Goal: Task Accomplishment & Management: Manage account settings

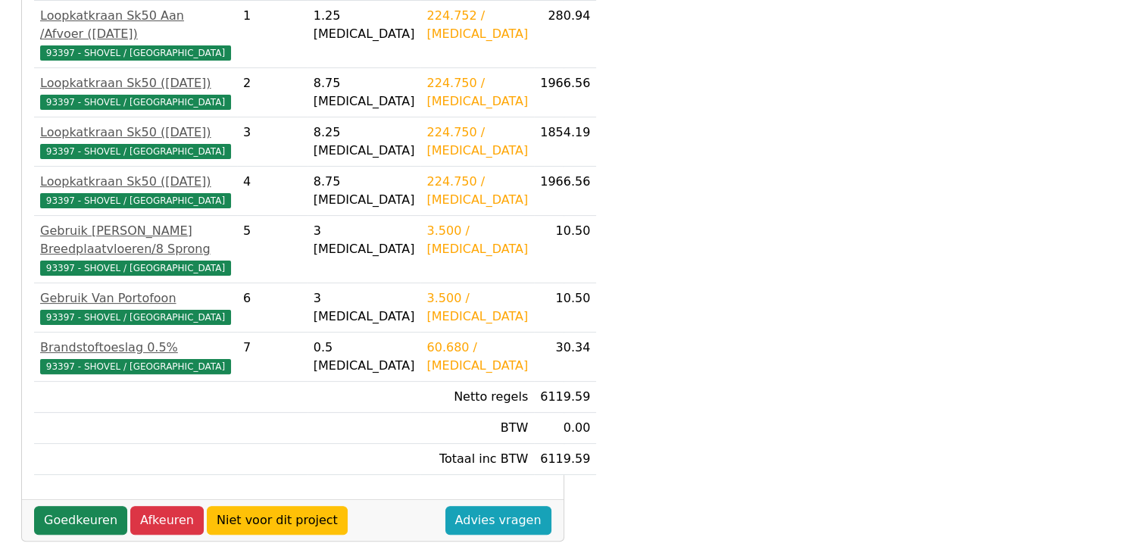
scroll to position [344, 0]
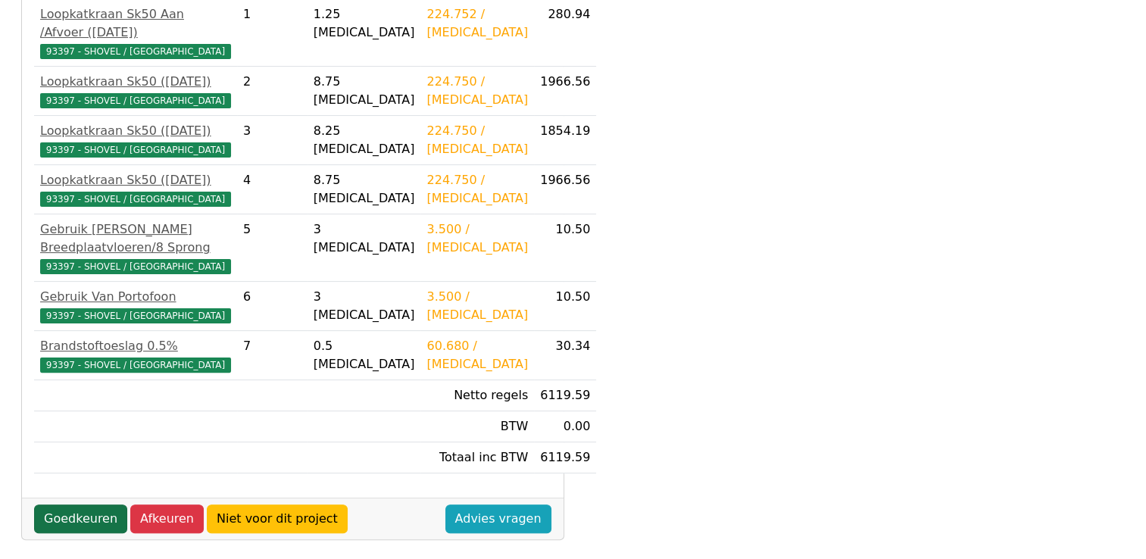
click at [86, 513] on link "Goedkeuren" at bounding box center [80, 518] width 93 height 29
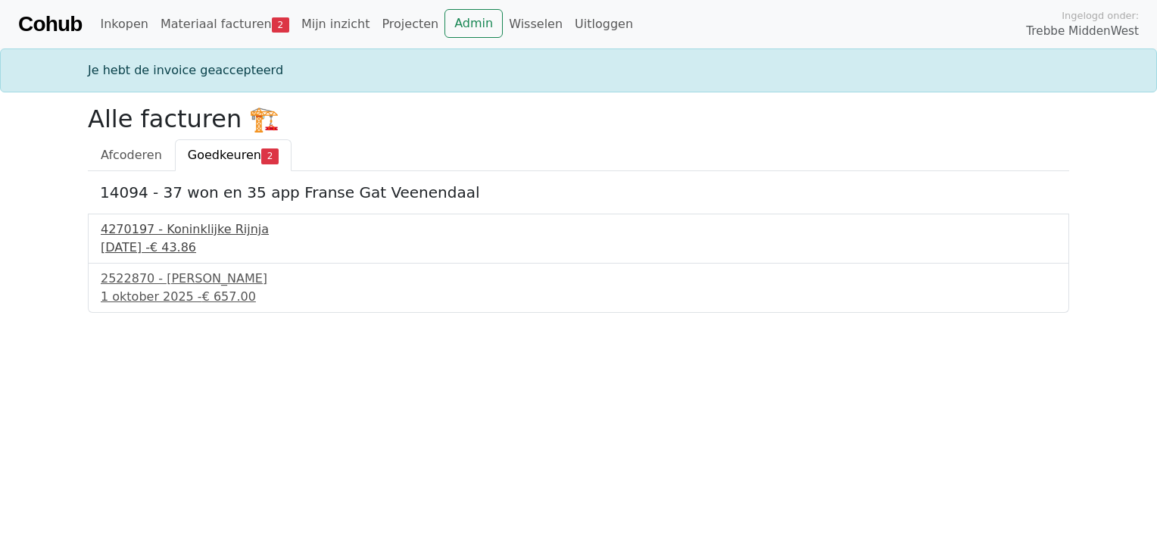
click at [191, 226] on div "4270197 - Koninklijke Rijnja" at bounding box center [579, 229] width 956 height 18
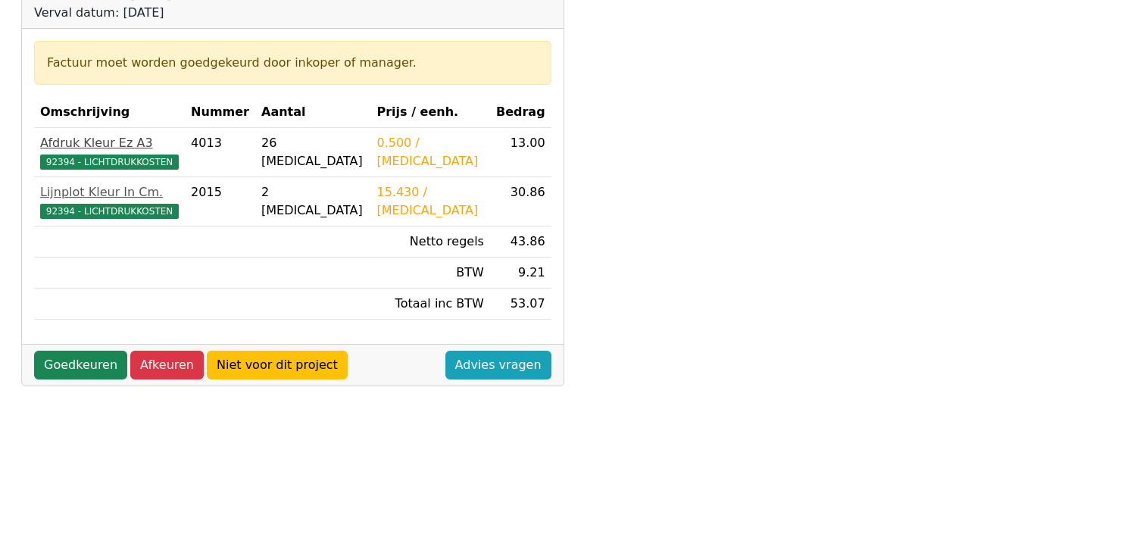
scroll to position [242, 0]
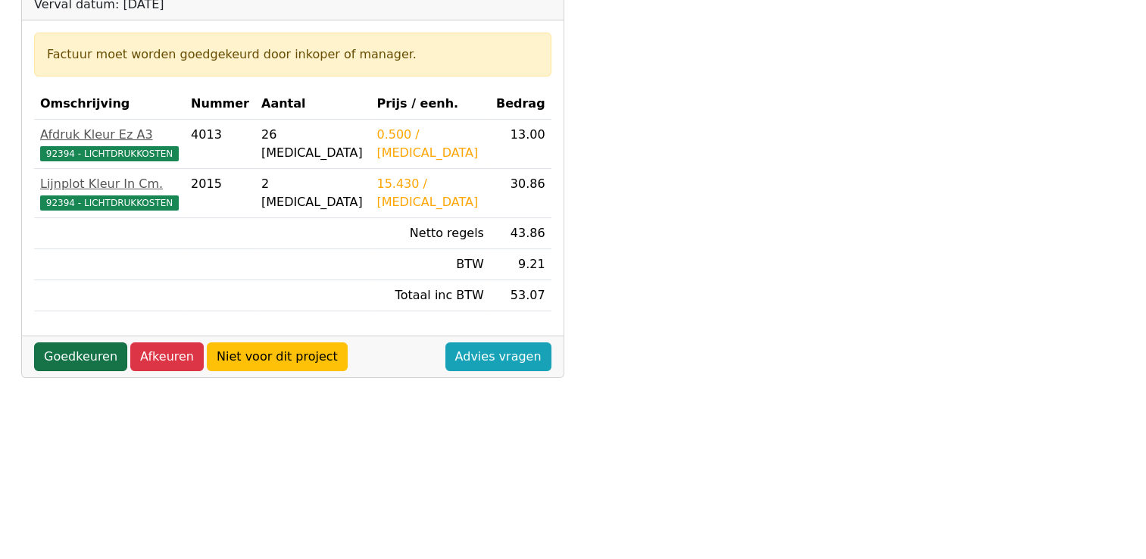
click at [85, 355] on link "Goedkeuren" at bounding box center [80, 356] width 93 height 29
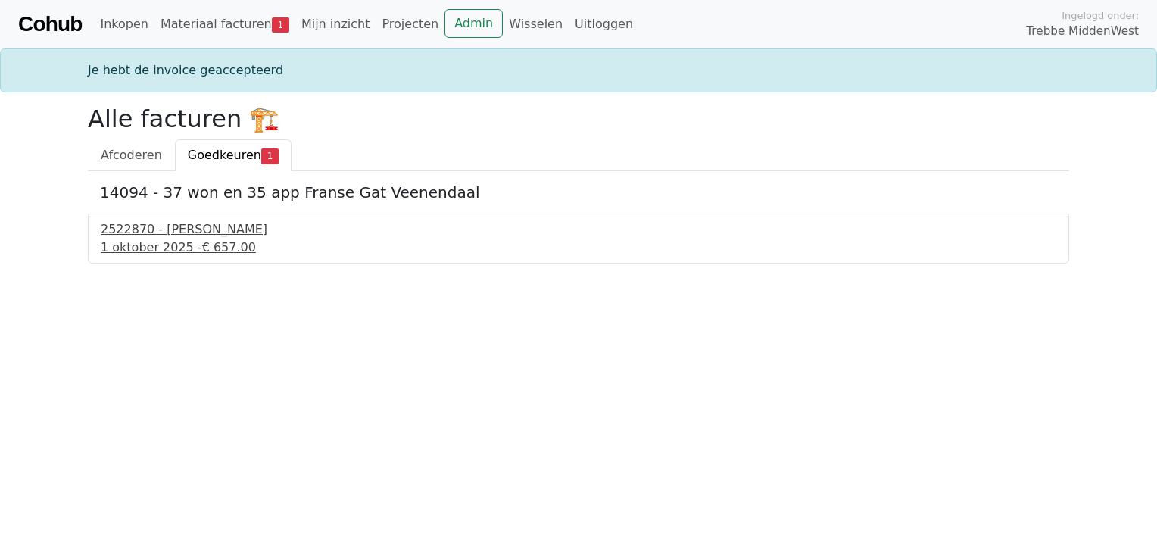
click at [161, 231] on div "2522870 - Van Dalen" at bounding box center [579, 229] width 956 height 18
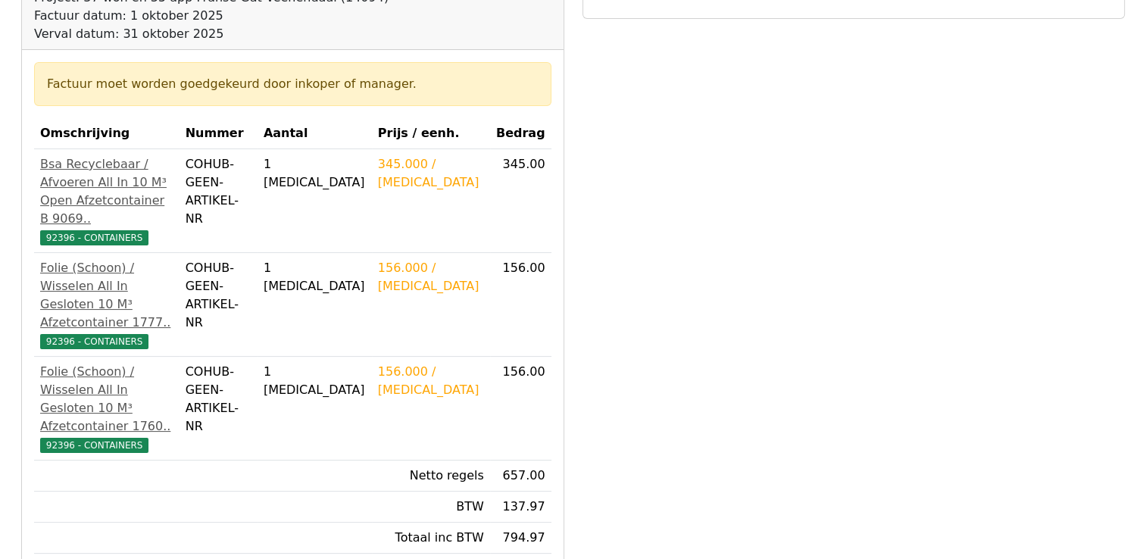
scroll to position [215, 0]
